Goal: Information Seeking & Learning: Learn about a topic

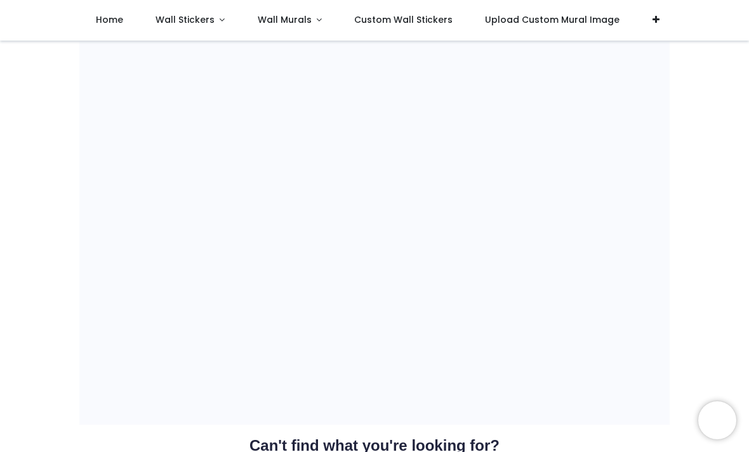
scroll to position [965, 0]
click at [204, 8] on link "Wall Stickers" at bounding box center [190, 20] width 102 height 41
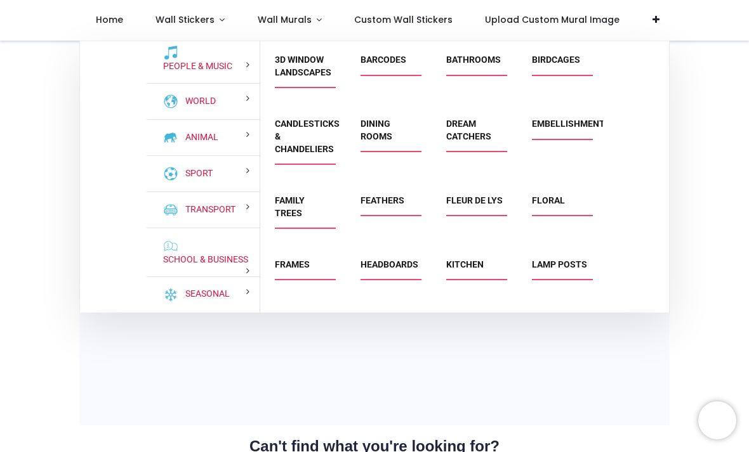
scroll to position [99, 0]
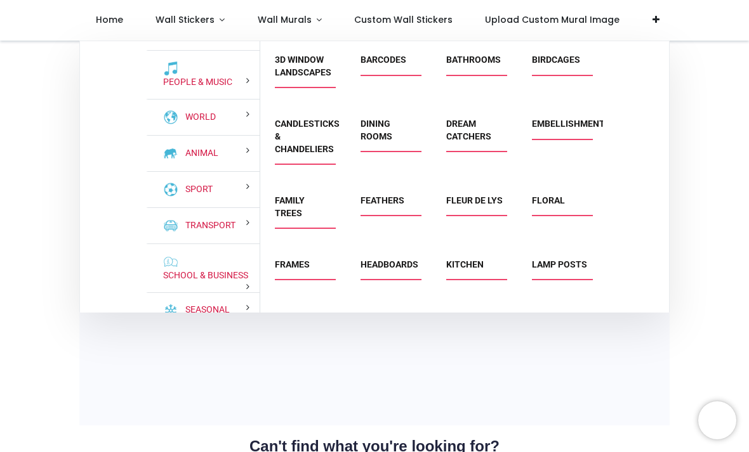
click at [192, 282] on link "School & Business" at bounding box center [203, 276] width 90 height 13
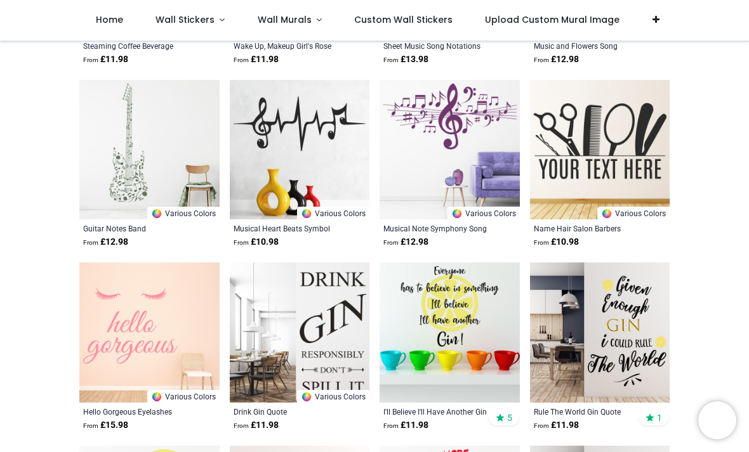
scroll to position [5165, 0]
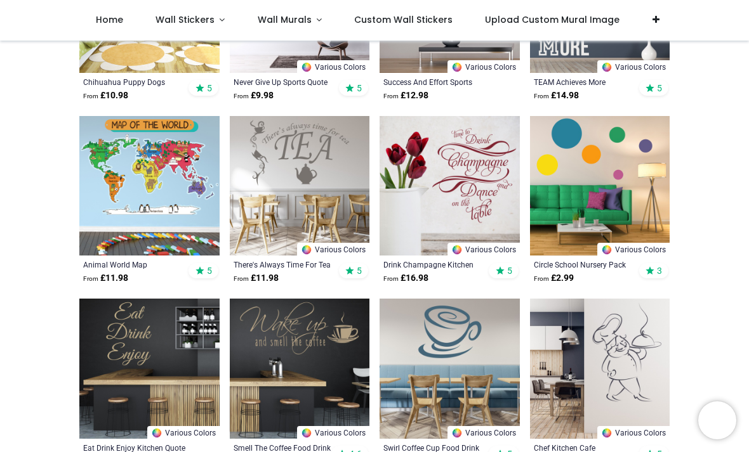
scroll to position [1479, 0]
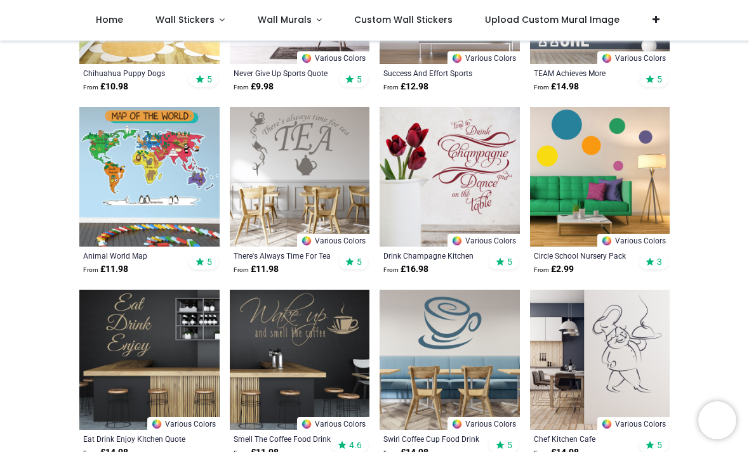
click at [91, 343] on img at bounding box center [149, 360] width 140 height 140
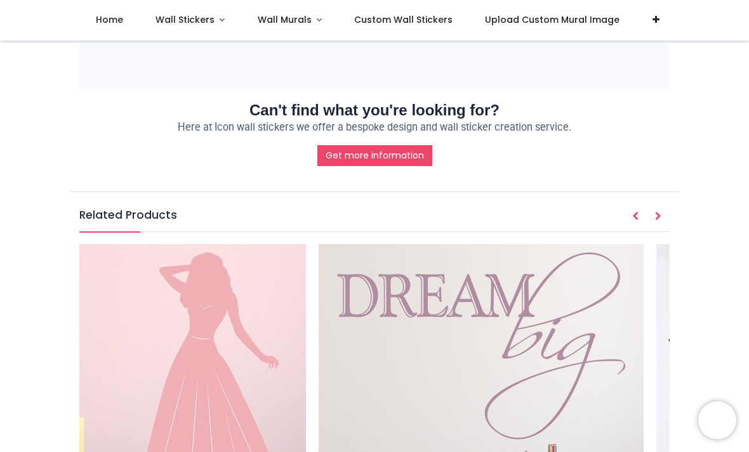
scroll to position [0, 7478]
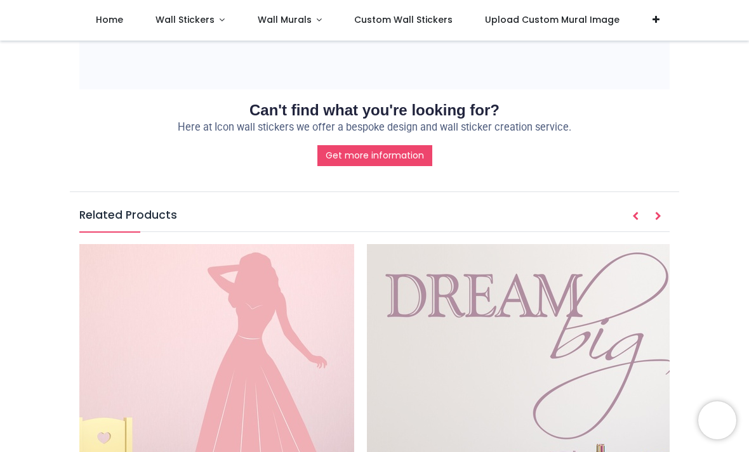
click at [570, 244] on img at bounding box center [529, 406] width 325 height 325
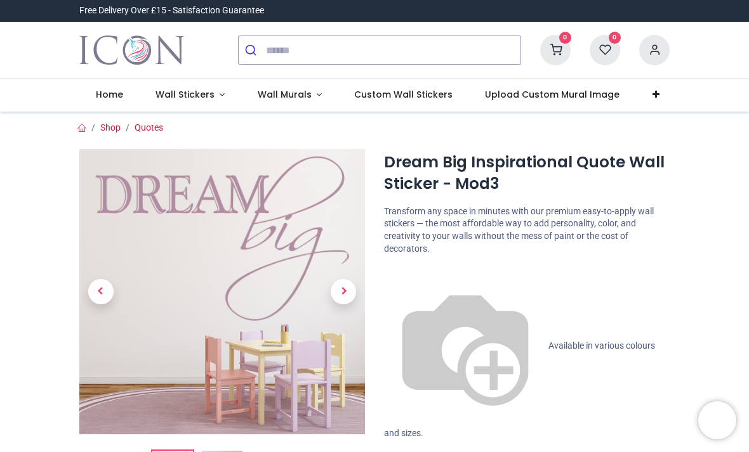
scroll to position [131, 0]
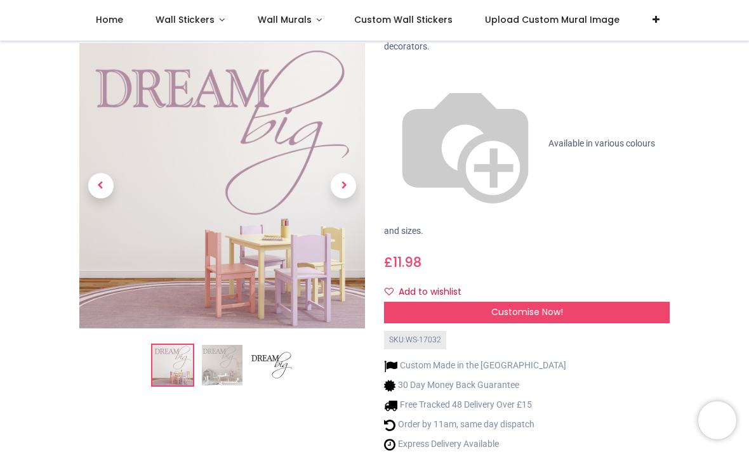
click at [196, 18] on span "Wall Stickers" at bounding box center [184, 19] width 59 height 13
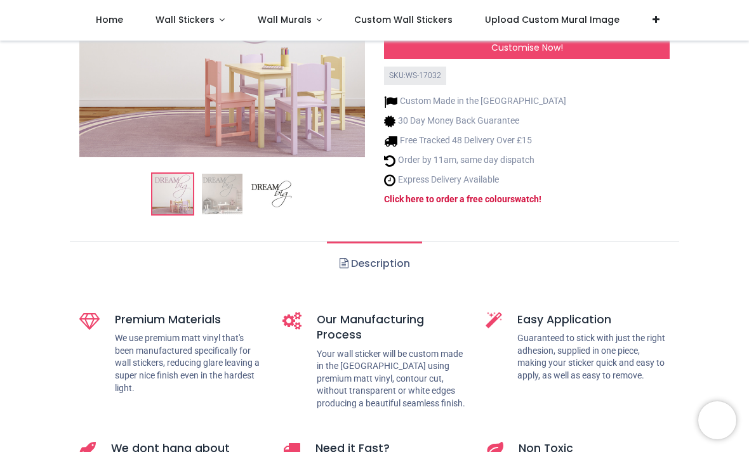
scroll to position [301, 0]
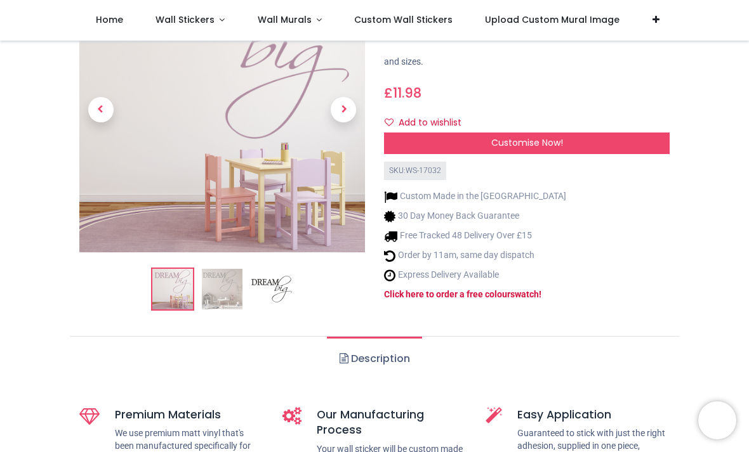
click at [159, 15] on span "Wall Stickers" at bounding box center [184, 19] width 59 height 13
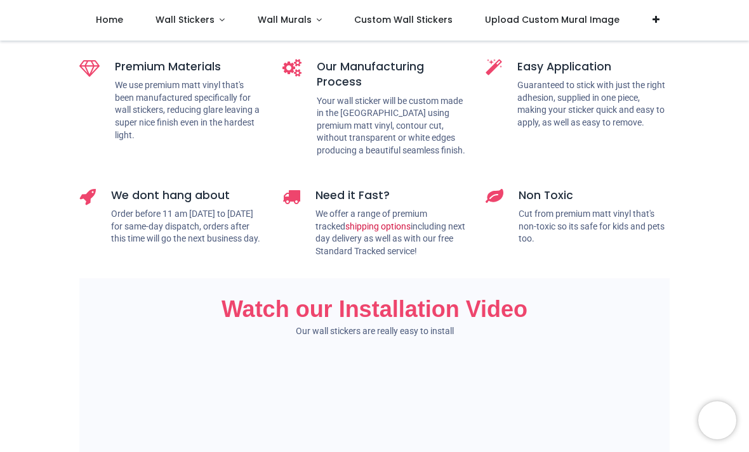
scroll to position [649, 0]
click at [175, 20] on span "Wall Stickers" at bounding box center [184, 19] width 59 height 13
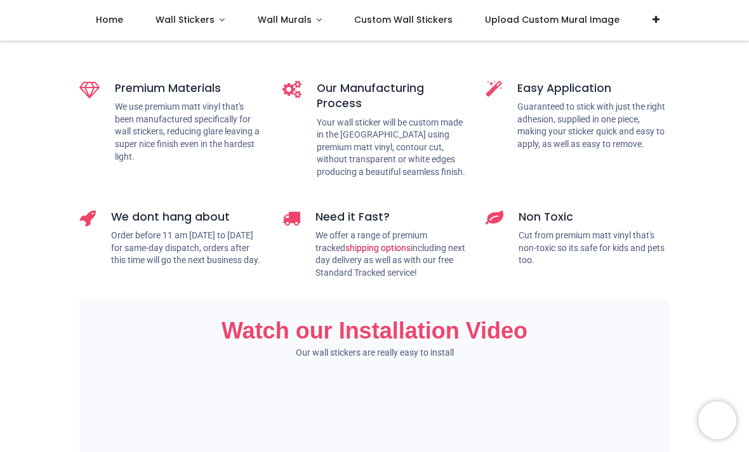
scroll to position [622, 0]
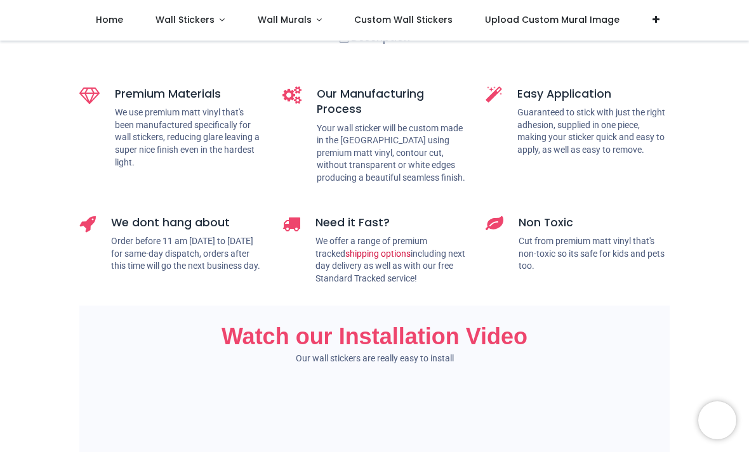
click at [181, 18] on span "Wall Stickers" at bounding box center [184, 19] width 59 height 13
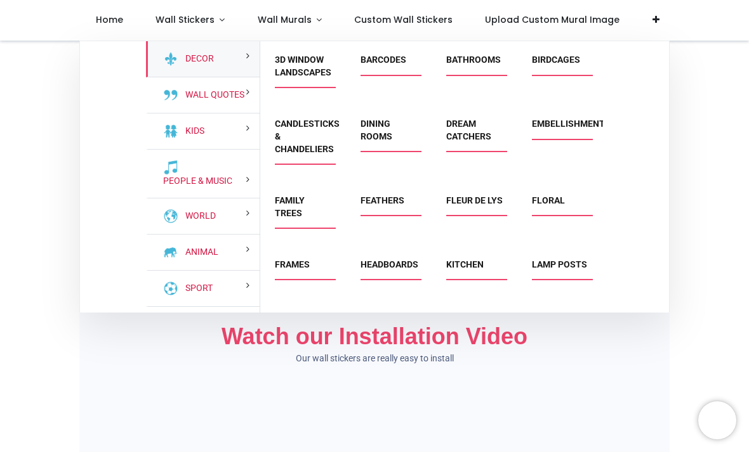
click at [173, 18] on span "Wall Stickers" at bounding box center [184, 19] width 59 height 13
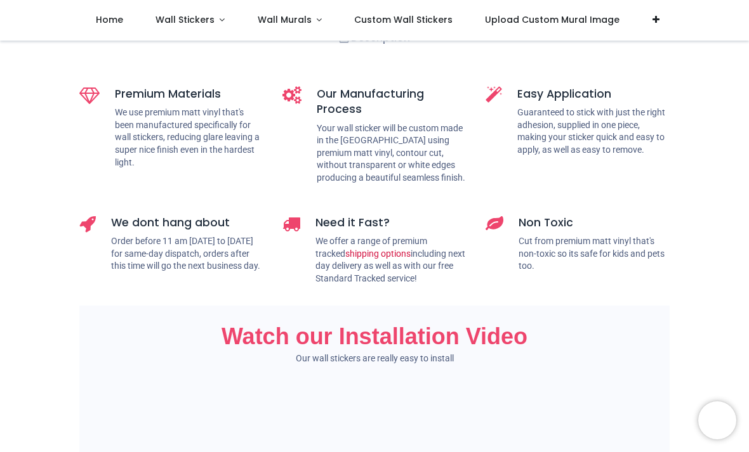
click at [164, 18] on span "Wall Stickers" at bounding box center [184, 19] width 59 height 13
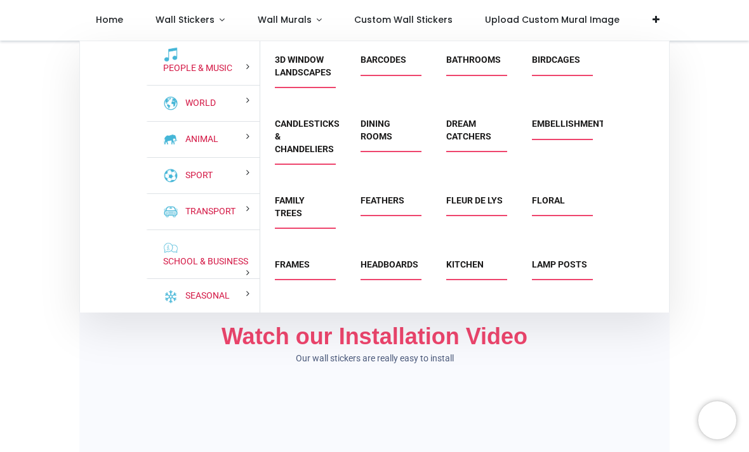
scroll to position [0, 0]
click at [155, 256] on div "School & Business" at bounding box center [203, 254] width 114 height 49
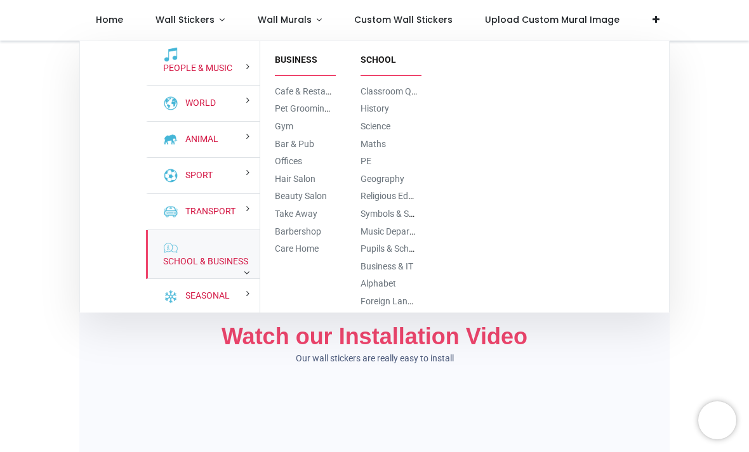
click at [390, 279] on link "Alphabet" at bounding box center [378, 284] width 36 height 10
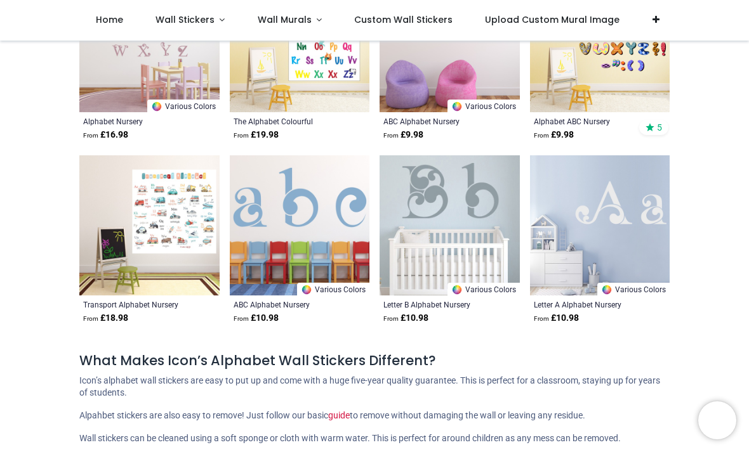
scroll to position [925, 0]
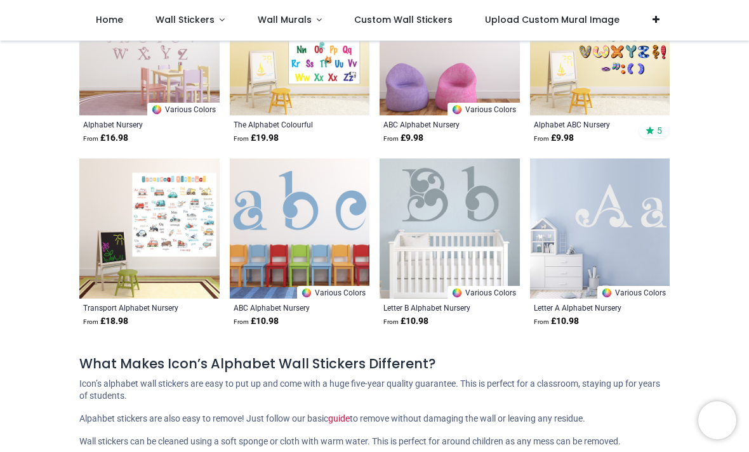
click at [498, 228] on img at bounding box center [450, 229] width 140 height 140
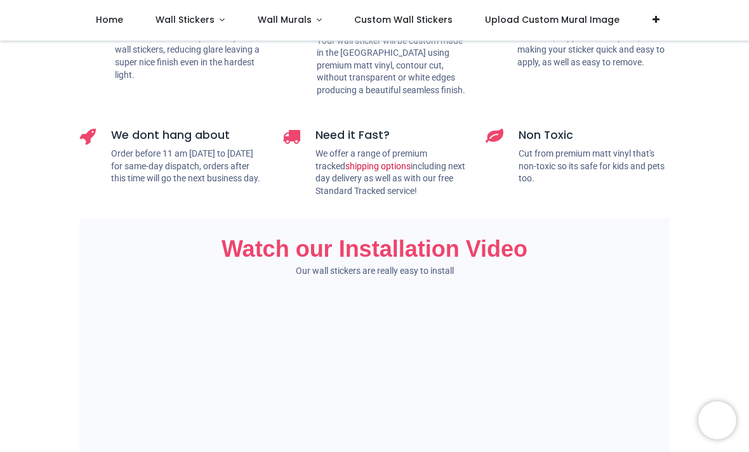
scroll to position [829, 0]
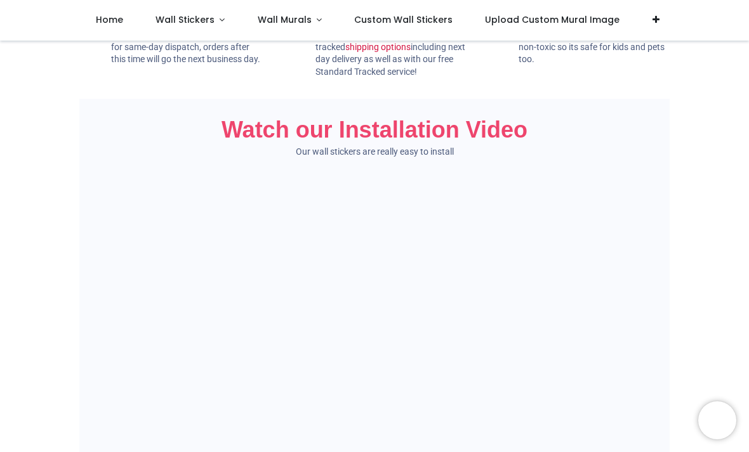
click at [690, 100] on div "Shop Numbers & Alphabet" at bounding box center [374, 222] width 749 height 2021
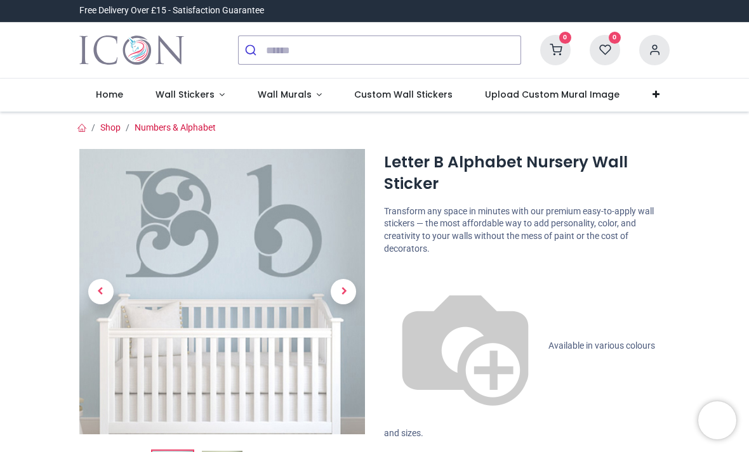
scroll to position [0, 0]
click at [291, 97] on span "Wall Murals" at bounding box center [285, 94] width 54 height 13
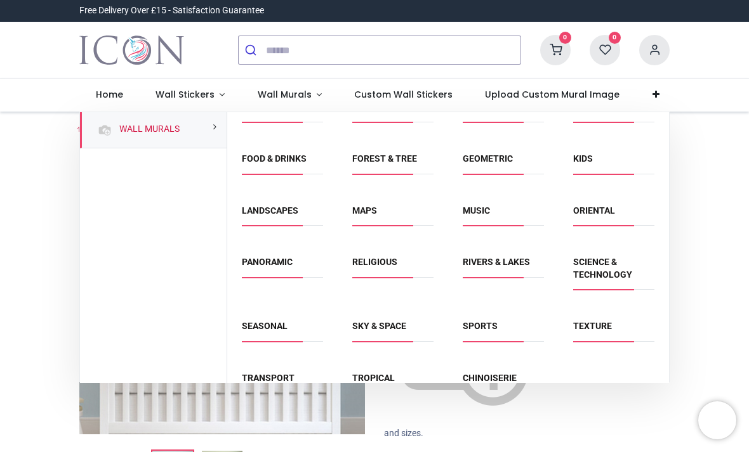
scroll to position [74, 0]
click at [499, 195] on div "Music" at bounding box center [503, 218] width 110 height 51
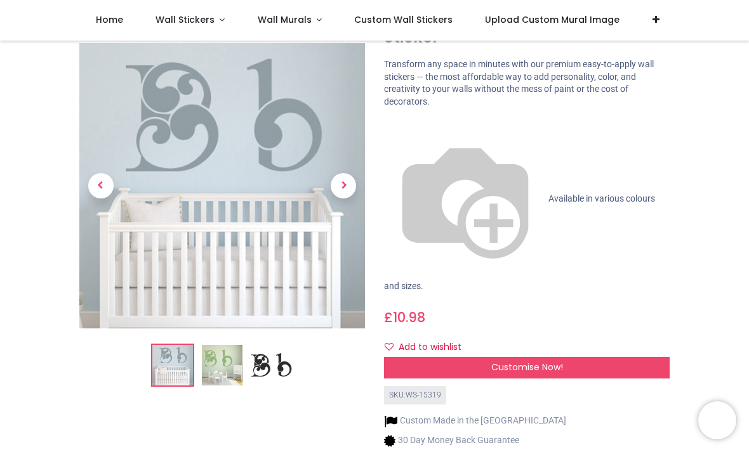
scroll to position [81, 0]
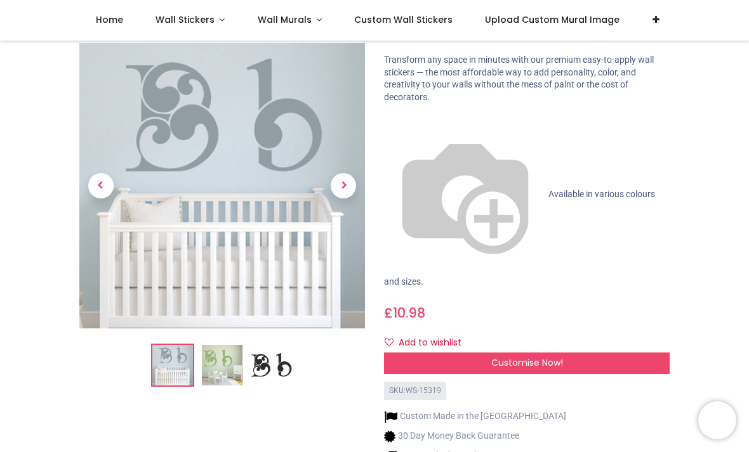
click at [199, 13] on link "Wall Stickers" at bounding box center [190, 20] width 102 height 41
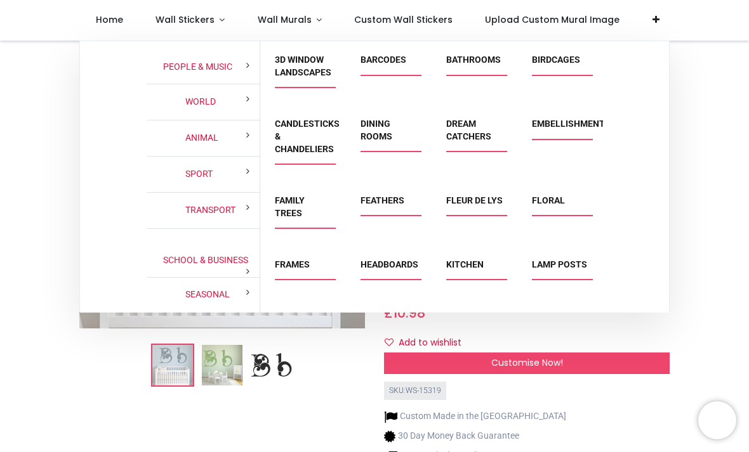
scroll to position [113, 0]
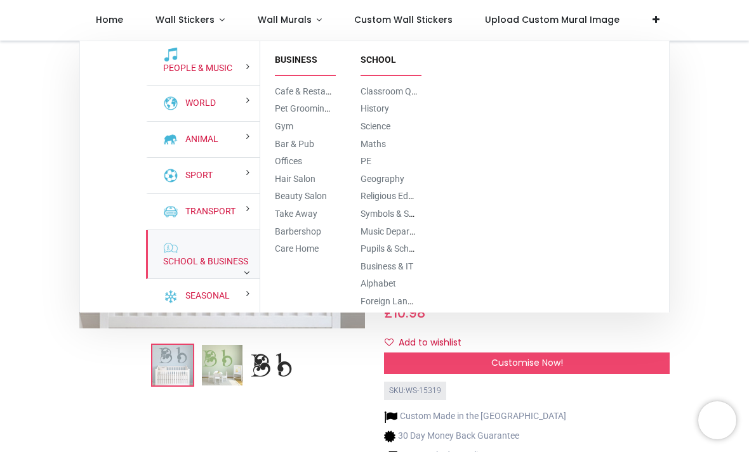
click at [225, 267] on link "School & Business" at bounding box center [203, 262] width 90 height 13
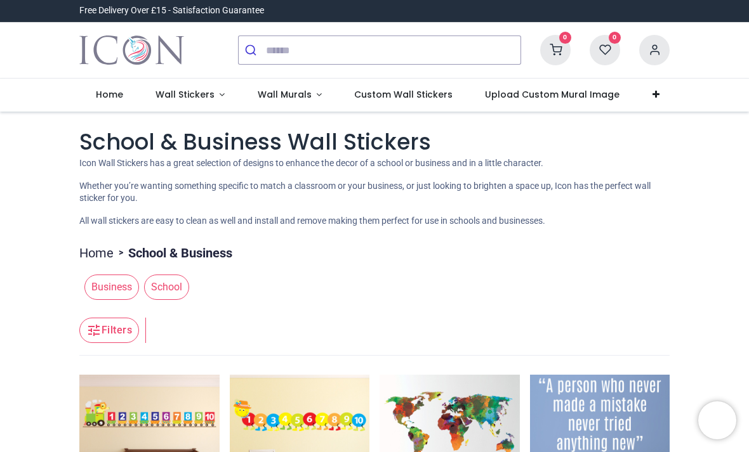
click at [193, 90] on span "Wall Stickers" at bounding box center [184, 94] width 59 height 13
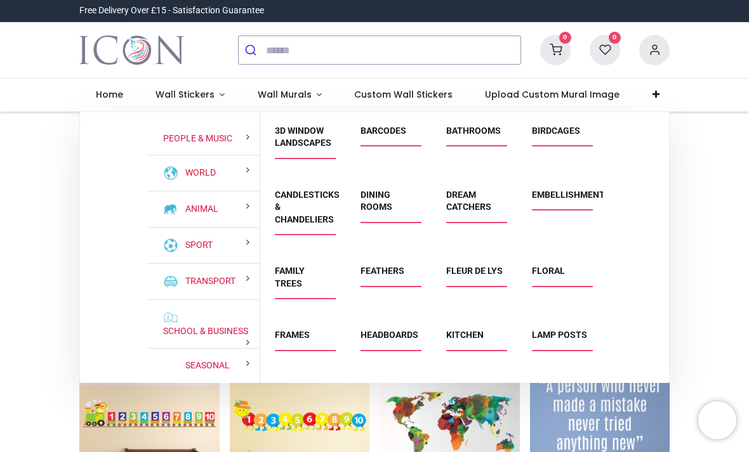
scroll to position [113, 0]
click at [234, 326] on div "School & Business" at bounding box center [203, 325] width 114 height 49
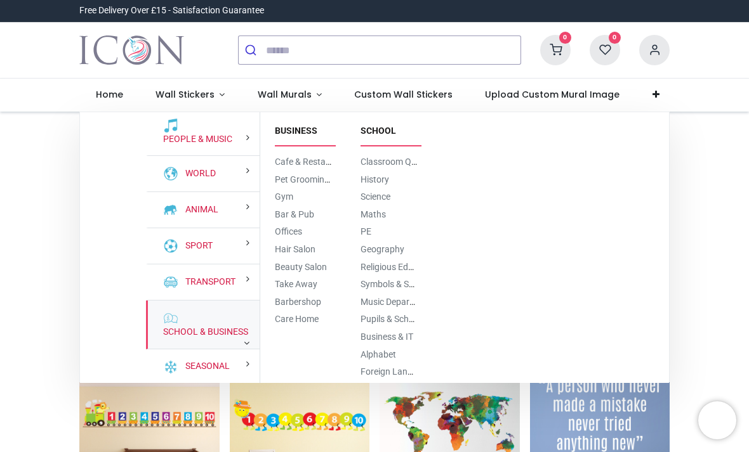
click at [313, 157] on link "Cafe & Restaurant" at bounding box center [311, 162] width 72 height 10
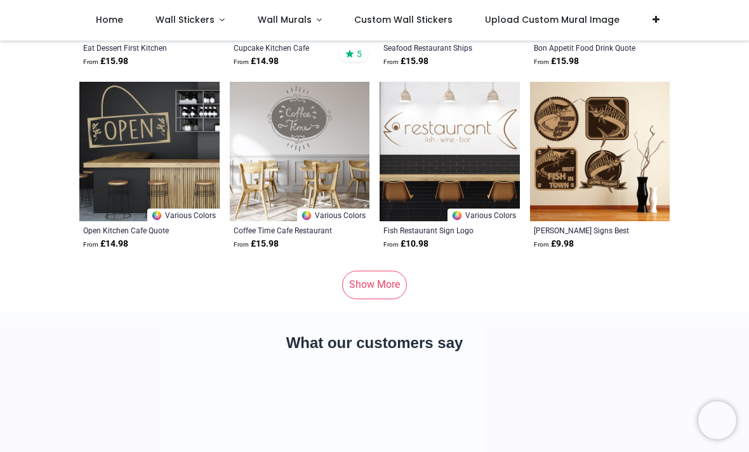
scroll to position [6443, 0]
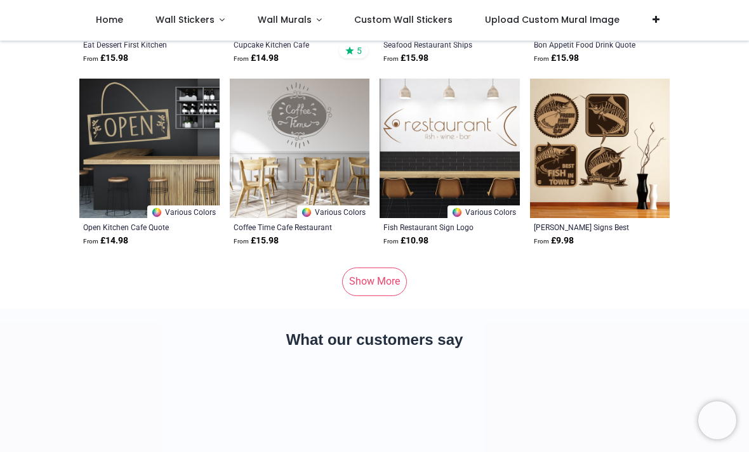
click at [386, 286] on link "Show More" at bounding box center [374, 282] width 65 height 28
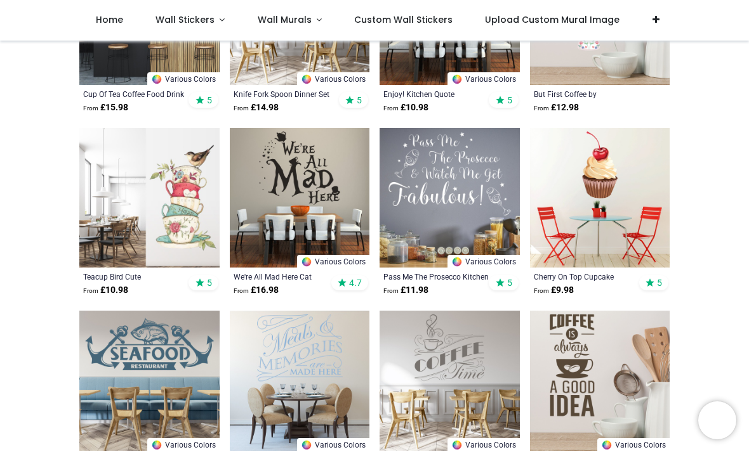
scroll to position [1901, 0]
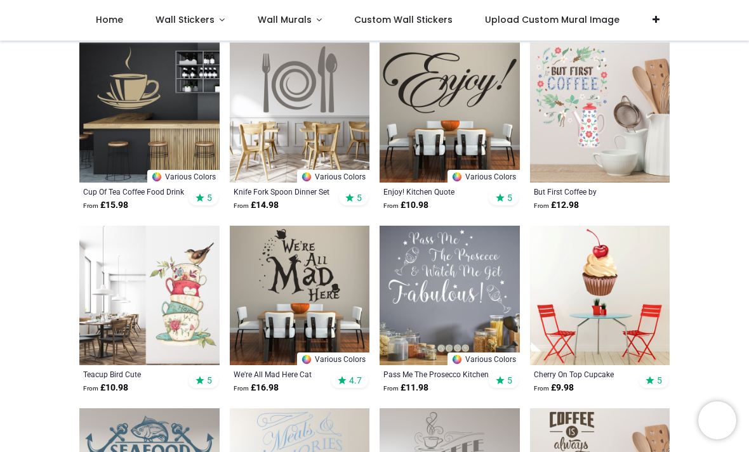
click at [484, 122] on img at bounding box center [450, 113] width 140 height 140
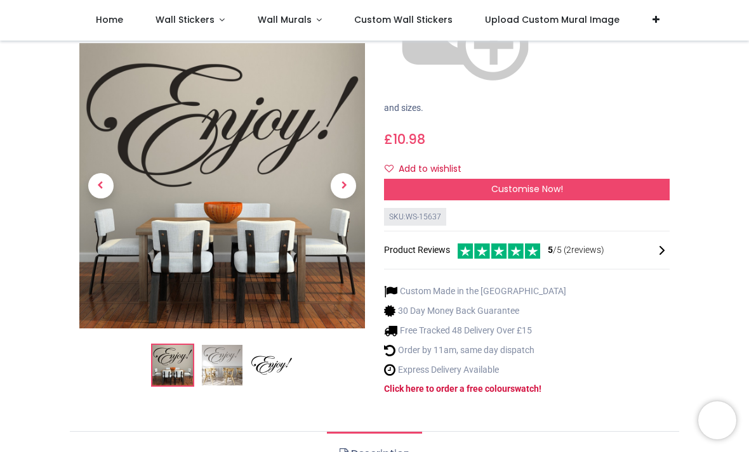
scroll to position [229, 0]
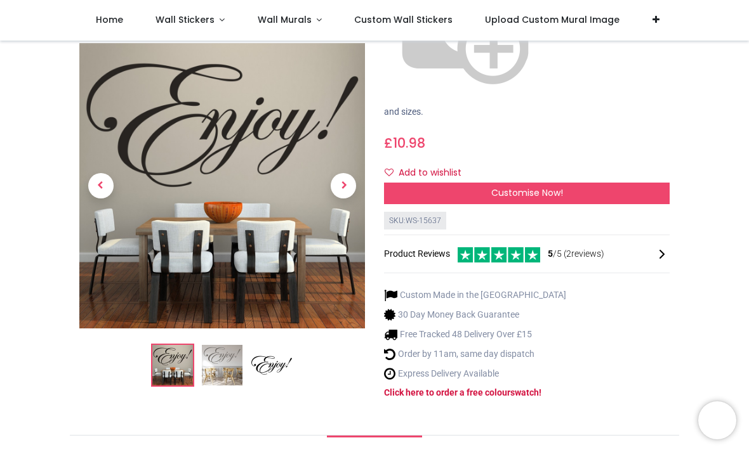
click at [285, 346] on img at bounding box center [271, 366] width 41 height 41
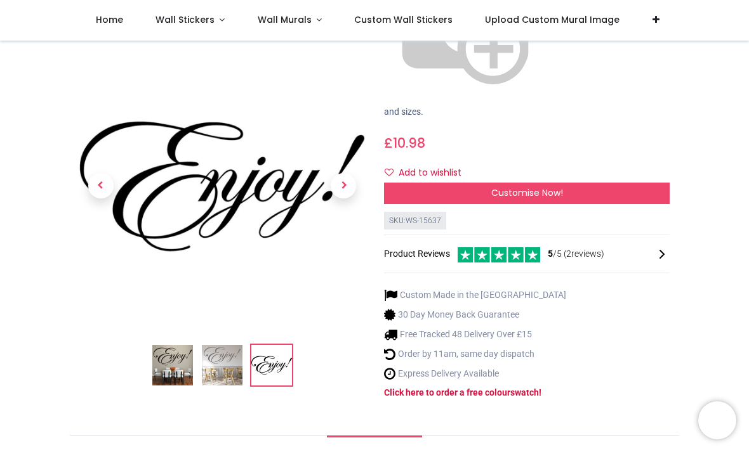
click at [284, 226] on div at bounding box center [222, 134] width 305 height 571
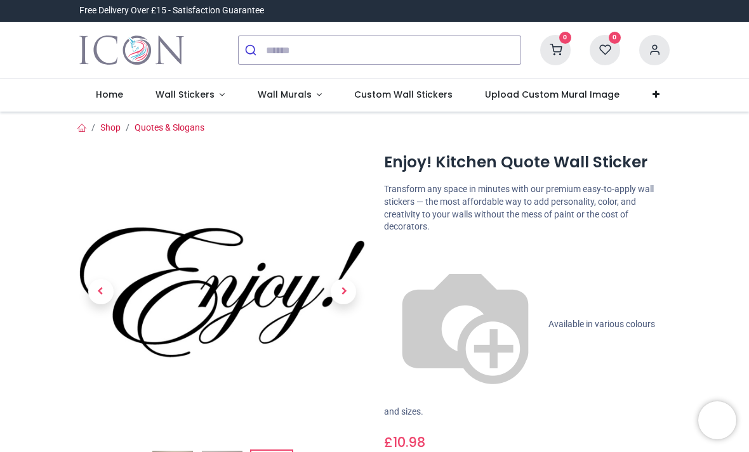
scroll to position [0, 0]
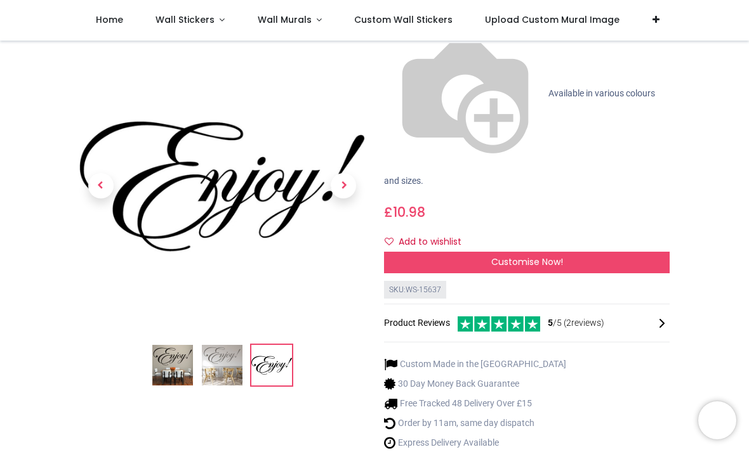
click at [381, 249] on div "Enjoy! Kitchen Quote Wall Sticker [URL][DOMAIN_NAME] [URL][DOMAIN_NAME] Transfo…" at bounding box center [526, 203] width 305 height 571
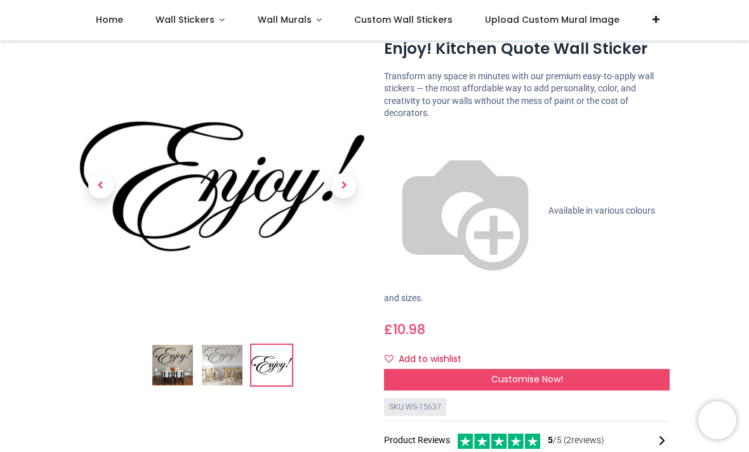
scroll to position [37, 0]
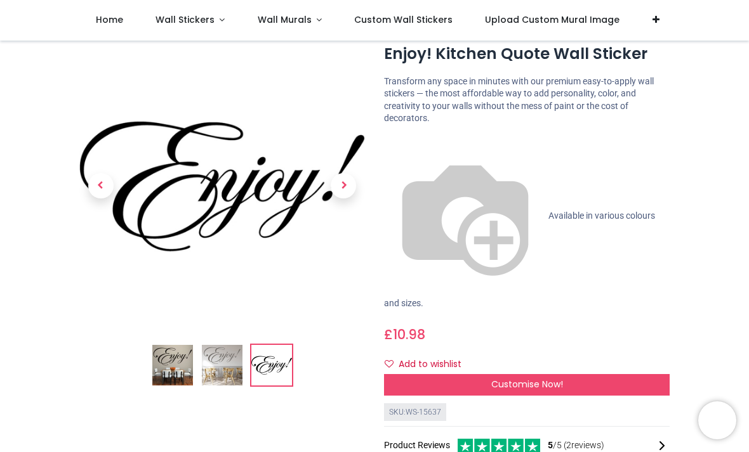
click at [399, 135] on p "Available in various colours and sizes." at bounding box center [527, 222] width 286 height 175
click at [430, 135] on p "Available in various colours and sizes." at bounding box center [527, 222] width 286 height 175
click at [152, 371] on img at bounding box center [172, 366] width 41 height 41
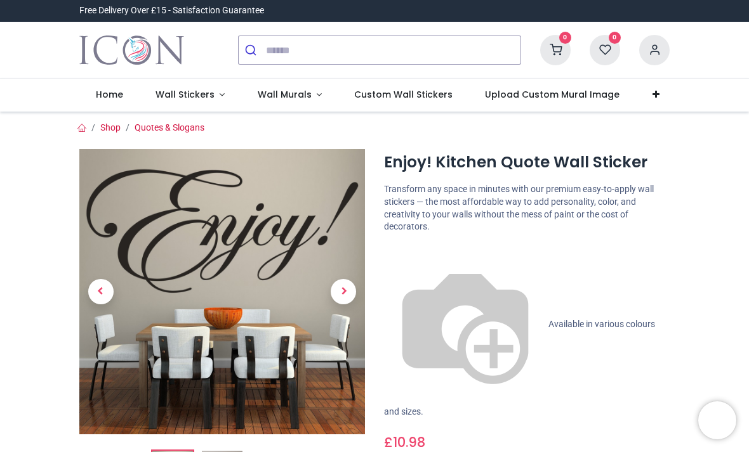
scroll to position [0, 0]
click at [435, 319] on span "Available in various colours and sizes." at bounding box center [519, 368] width 271 height 98
click at [461, 319] on span "Available in various colours and sizes." at bounding box center [519, 368] width 271 height 98
click at [388, 261] on div "Enjoy! Kitchen Quote Wall Sticker [URL][DOMAIN_NAME] [URL][DOMAIN_NAME] Transfo…" at bounding box center [526, 434] width 305 height 571
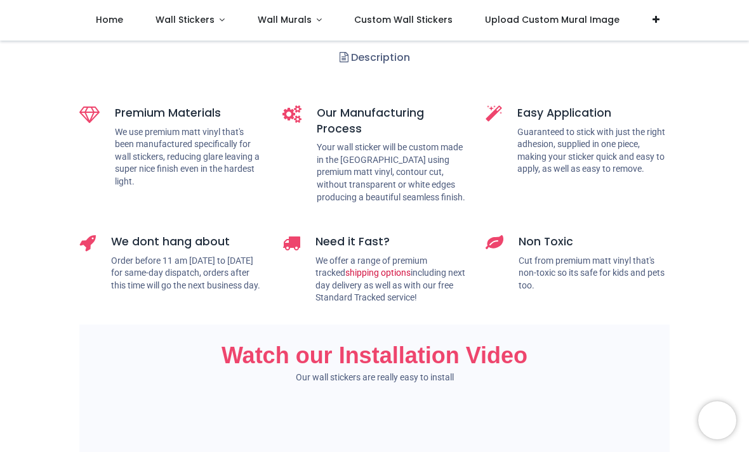
scroll to position [628, 0]
